Goal: Check status: Check status

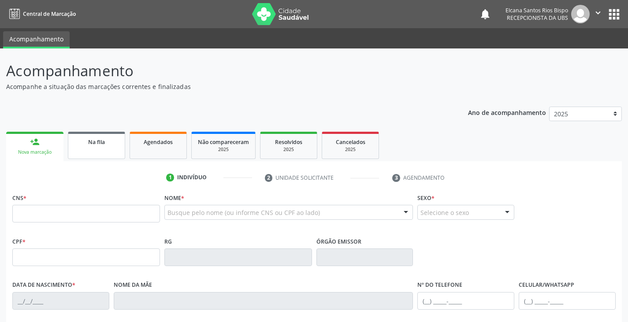
click at [105, 140] on span "Na fila" at bounding box center [96, 141] width 17 height 7
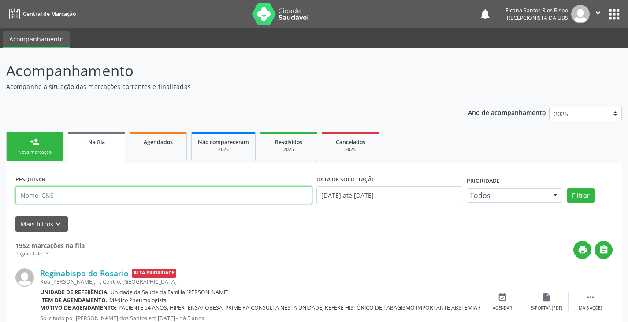
click at [89, 195] on input "text" at bounding box center [163, 195] width 297 height 18
paste input "702401012007623"
type input "702401012007623"
click at [567, 188] on button "Filtrar" at bounding box center [581, 195] width 28 height 15
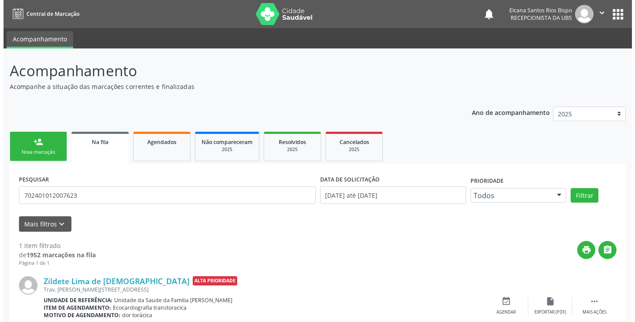
scroll to position [39, 0]
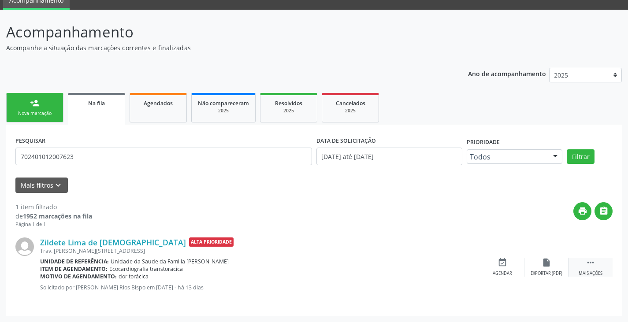
click at [593, 262] on icon "" at bounding box center [591, 263] width 10 height 10
click at [502, 264] on icon "cancel" at bounding box center [503, 263] width 10 height 10
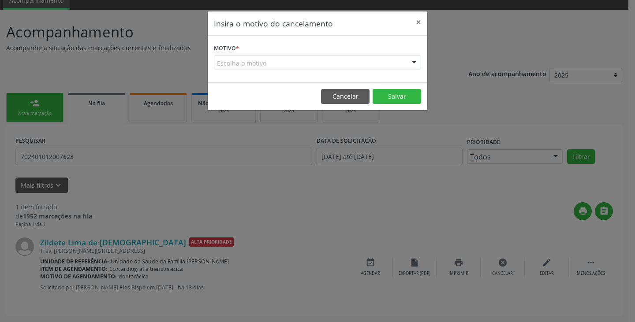
click at [266, 61] on div "Escolha o motivo" at bounding box center [317, 63] width 207 height 15
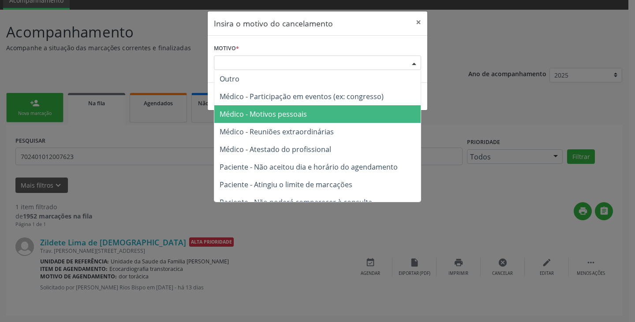
click at [238, 116] on span "Médico - Motivos pessoais" at bounding box center [262, 114] width 87 height 10
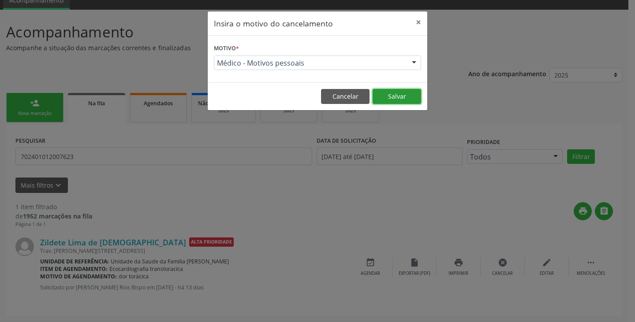
click at [396, 91] on button "Salvar" at bounding box center [396, 96] width 48 height 15
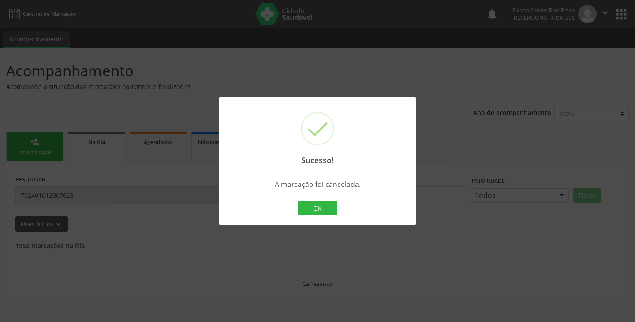
scroll to position [0, 0]
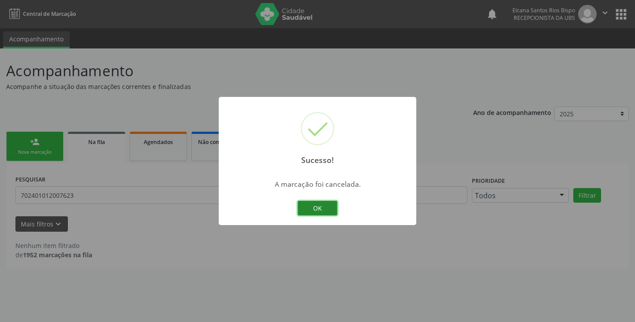
click at [323, 204] on button "OK" at bounding box center [318, 208] width 40 height 15
